Goal: Check status: Check status

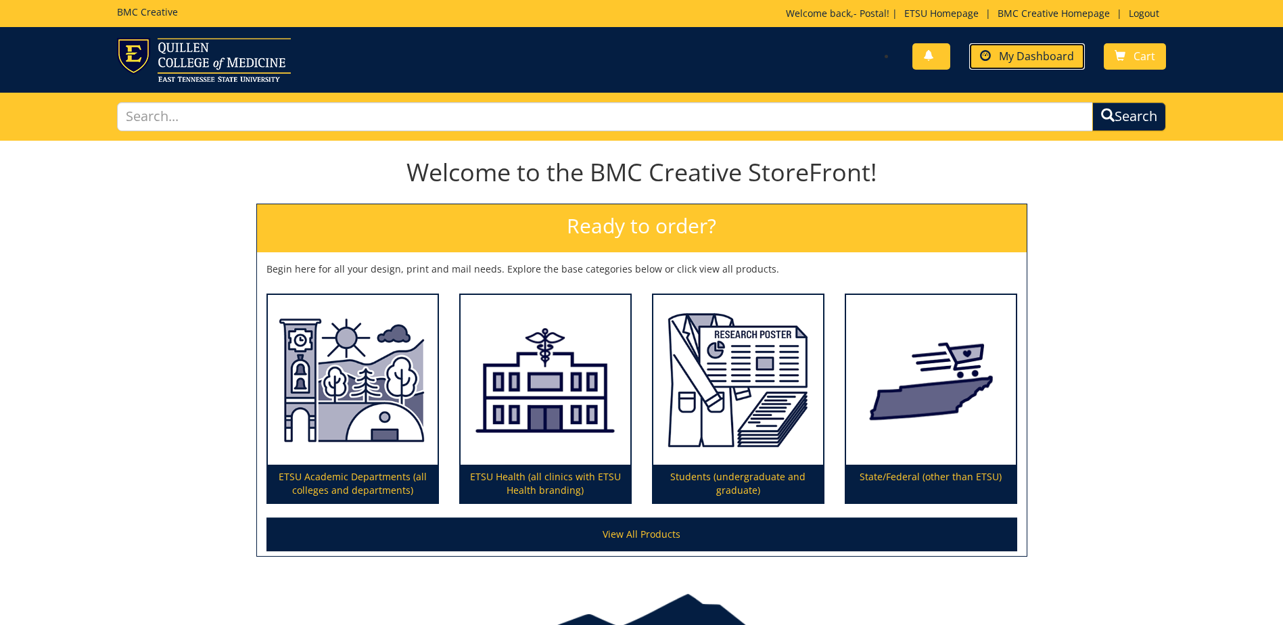
click at [1021, 51] on span "My Dashboard" at bounding box center [1036, 56] width 75 height 15
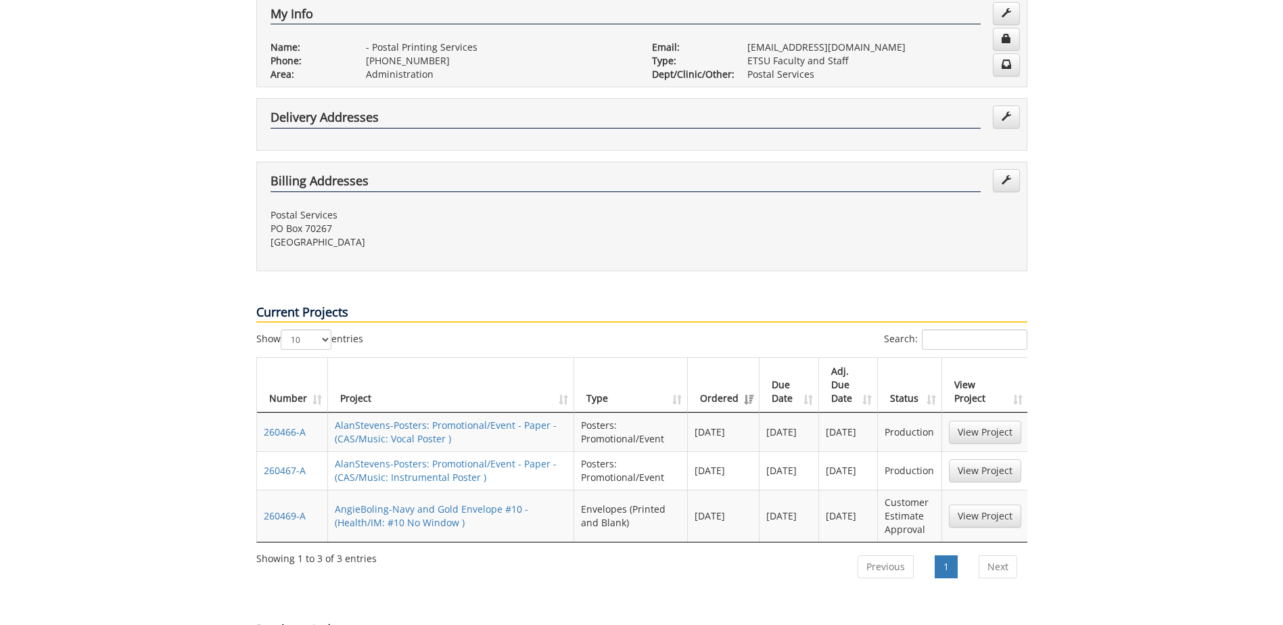
scroll to position [338, 0]
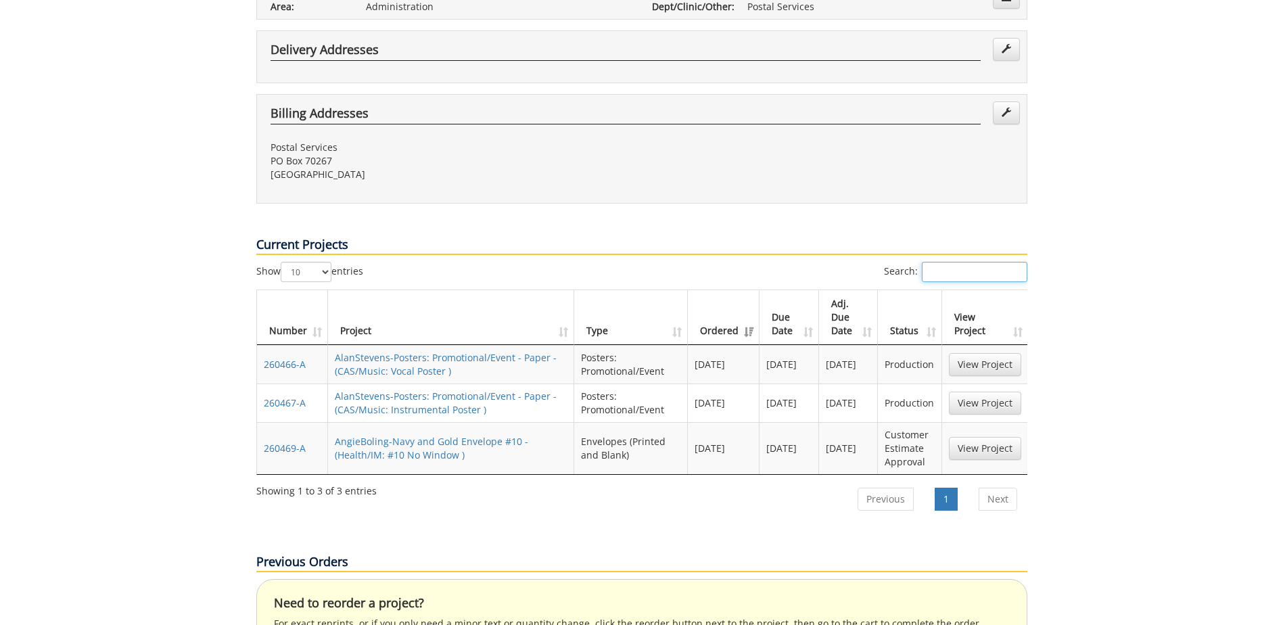
click at [942, 262] on input "Search:" at bounding box center [975, 272] width 106 height 20
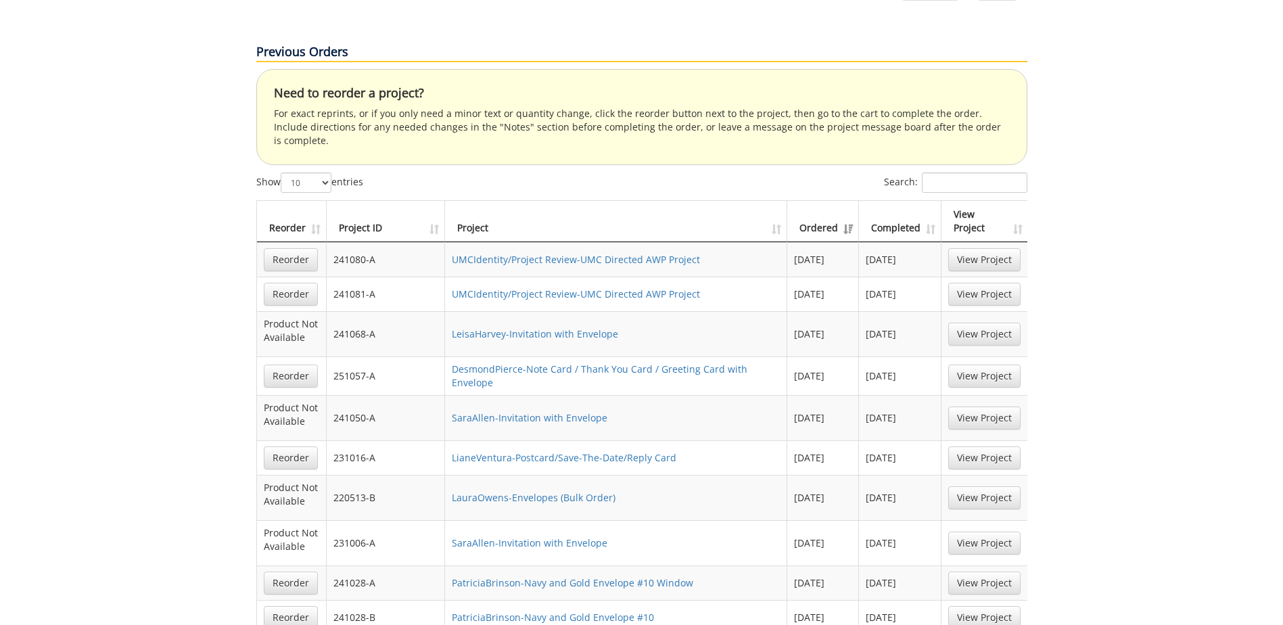
scroll to position [609, 0]
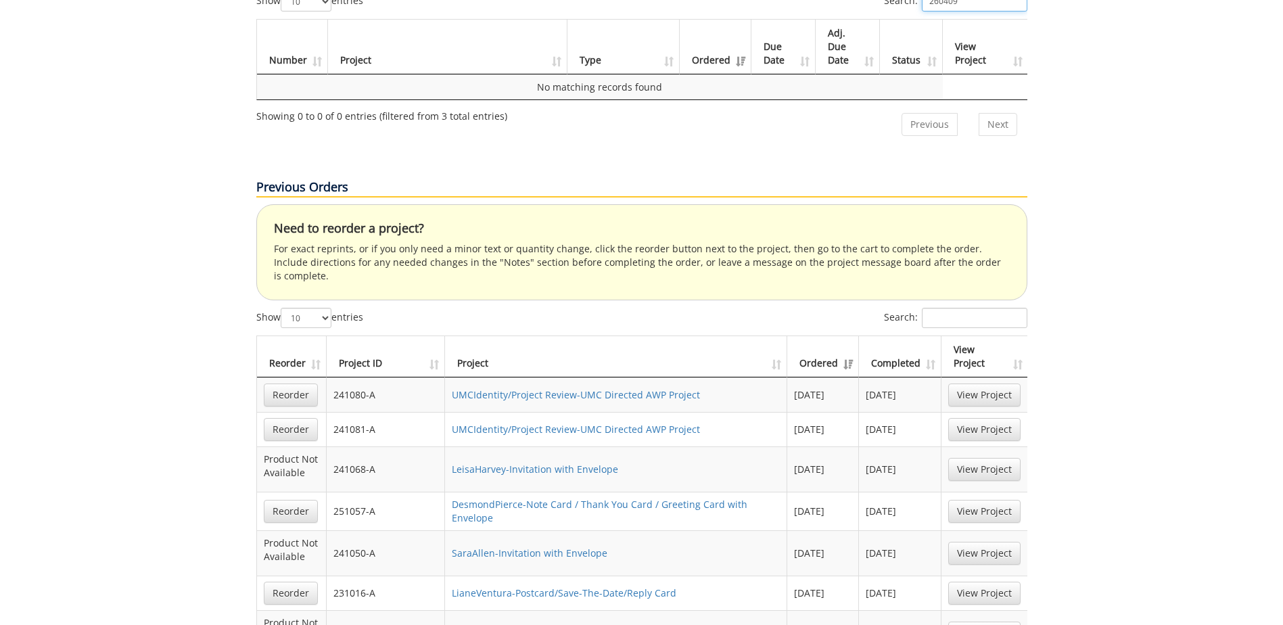
type input "260409"
click at [929, 308] on input "Search:" at bounding box center [975, 318] width 106 height 20
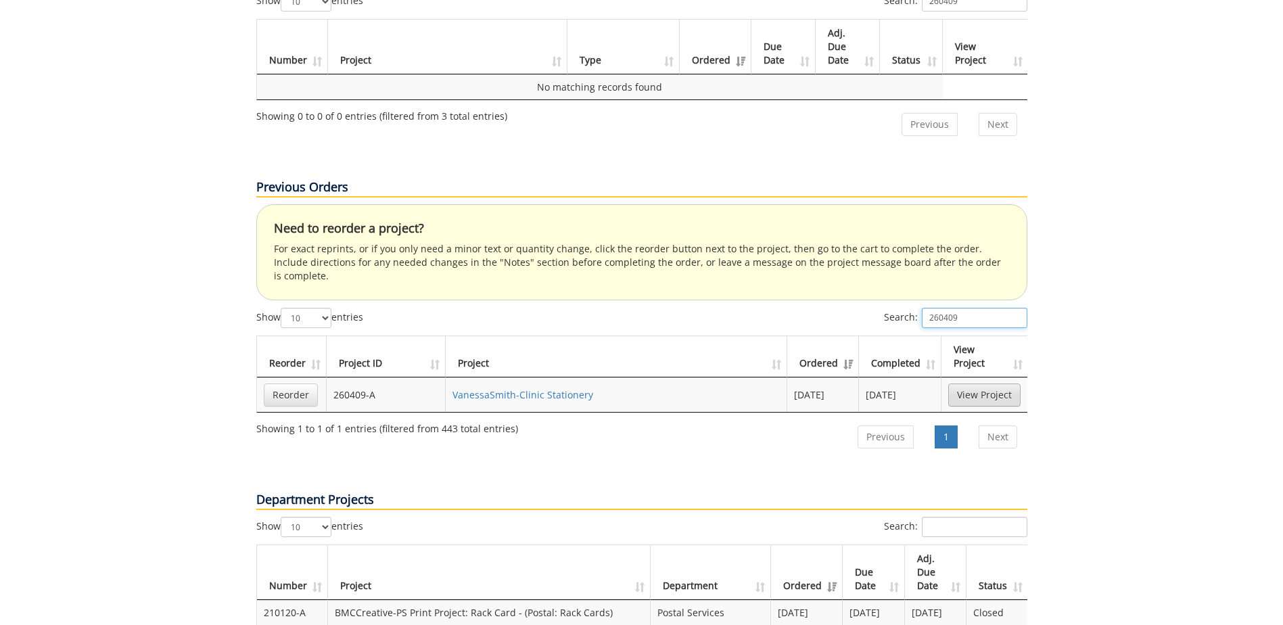
type input "260409"
click at [982, 384] on link "View Project" at bounding box center [984, 395] width 72 height 23
